Goal: Navigation & Orientation: Find specific page/section

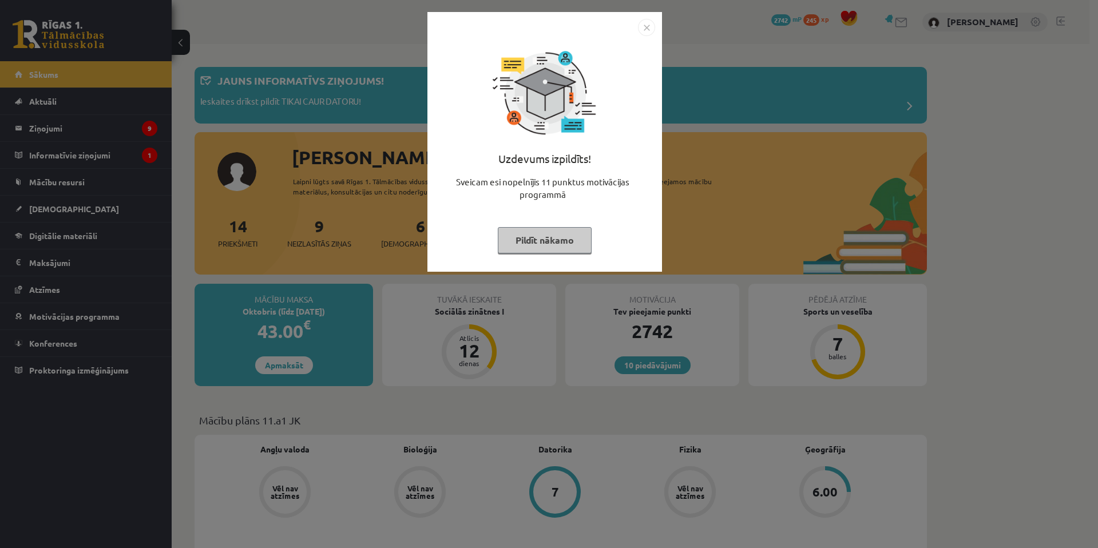
drag, startPoint x: 309, startPoint y: 176, endPoint x: 286, endPoint y: 172, distance: 23.3
click at [299, 178] on div "Uzdevums izpildīts! Sveicam esi nopelnījis 11 punktus motivācijas programmā Pil…" at bounding box center [549, 274] width 1098 height 548
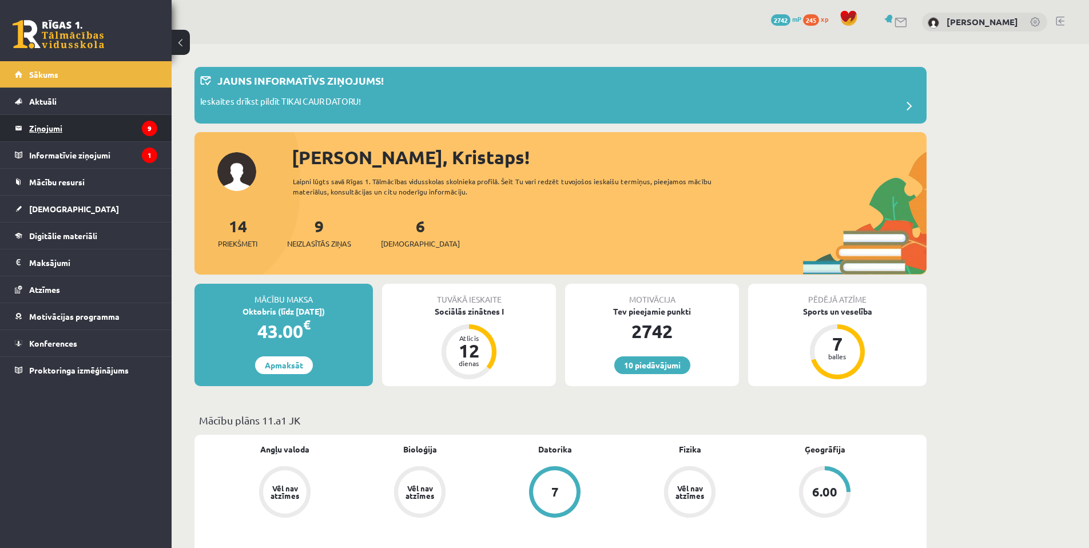
click at [90, 126] on legend "Ziņojumi 9" at bounding box center [93, 128] width 128 height 26
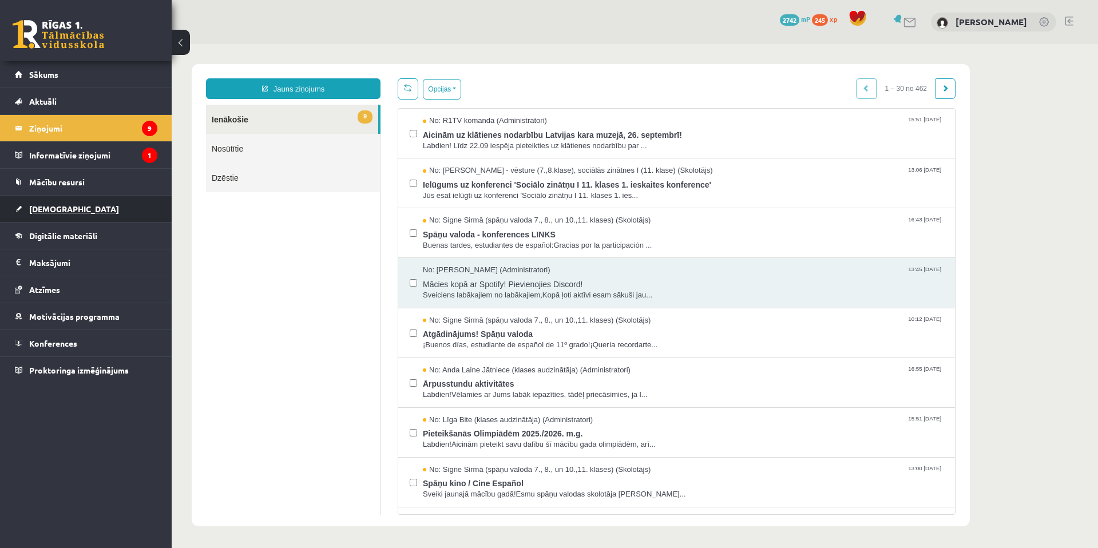
click at [66, 215] on link "[DEMOGRAPHIC_DATA]" at bounding box center [86, 209] width 142 height 26
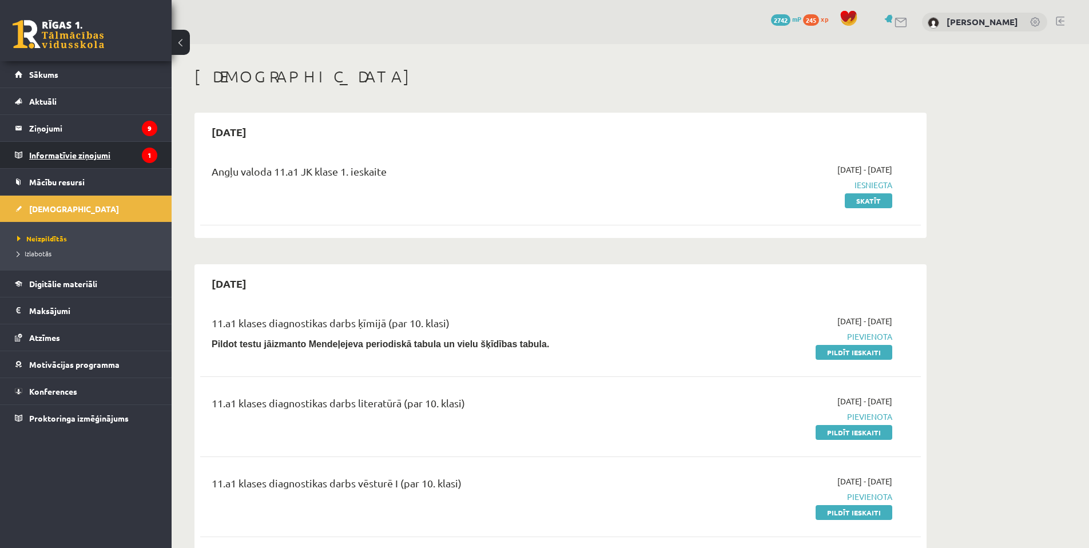
click at [67, 157] on legend "Informatīvie ziņojumi 1" at bounding box center [93, 155] width 128 height 26
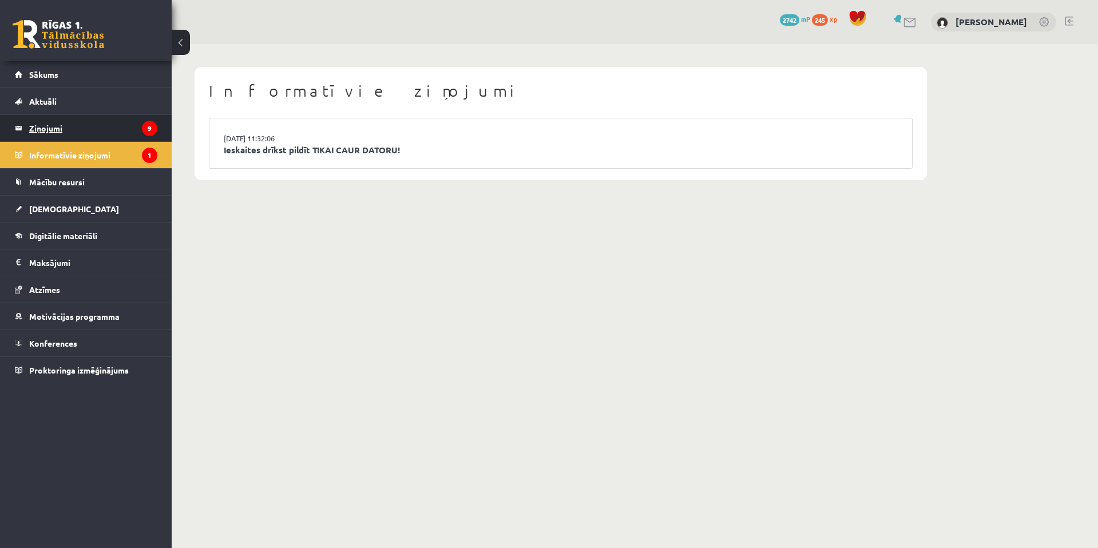
click at [120, 134] on legend "Ziņojumi 9" at bounding box center [93, 128] width 128 height 26
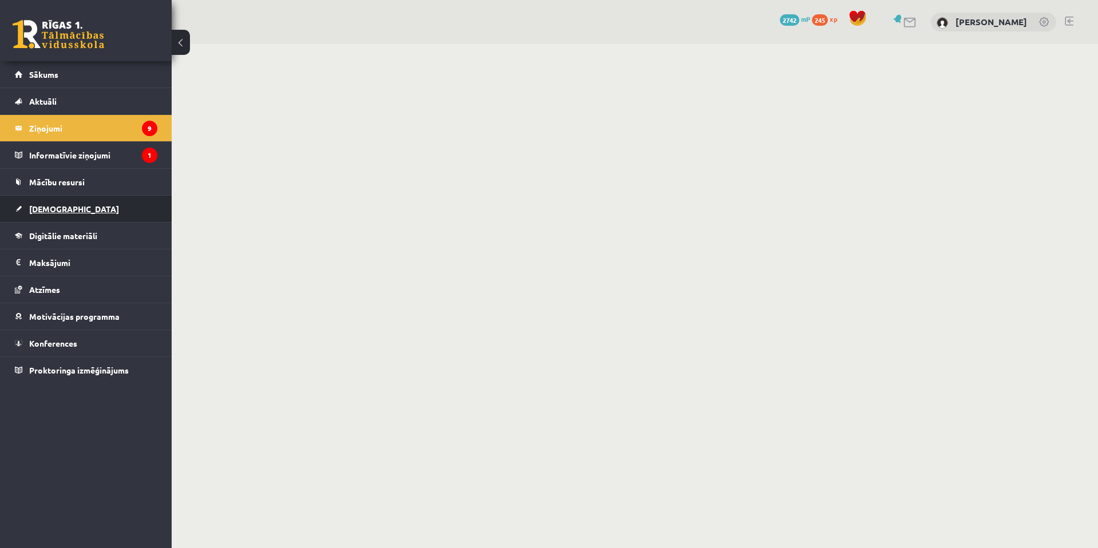
click at [88, 210] on link "[DEMOGRAPHIC_DATA]" at bounding box center [86, 209] width 142 height 26
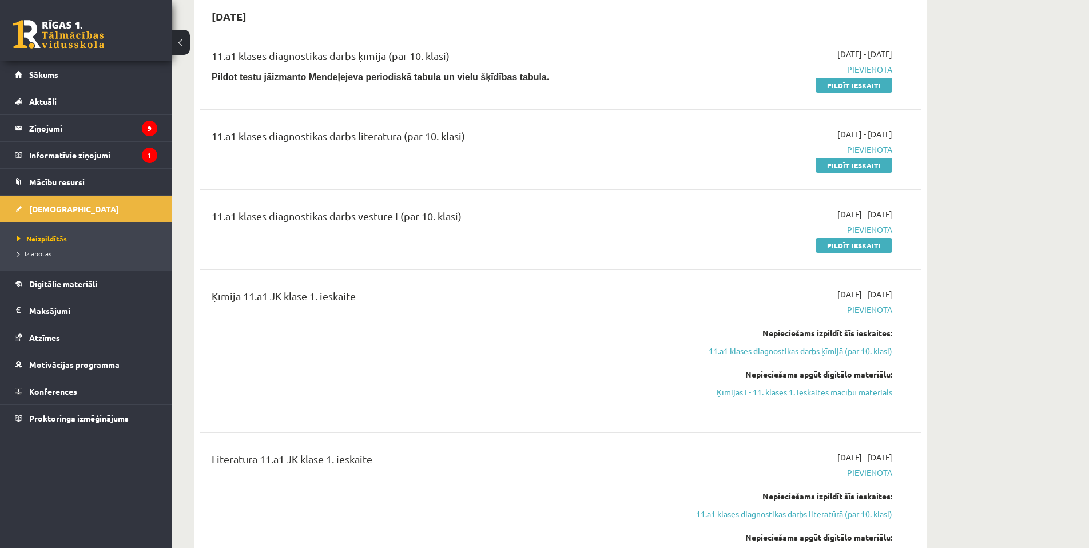
scroll to position [305, 0]
